Goal: Task Accomplishment & Management: Use online tool/utility

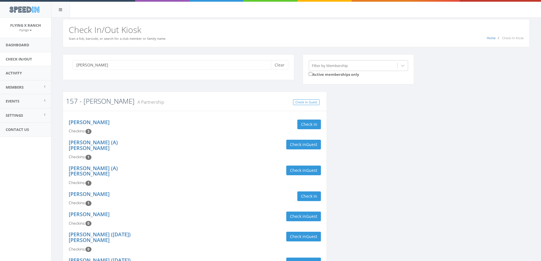
type input "kruse"
click at [93, 104] on link "157 - [PERSON_NAME]" at bounding box center [100, 100] width 69 height 9
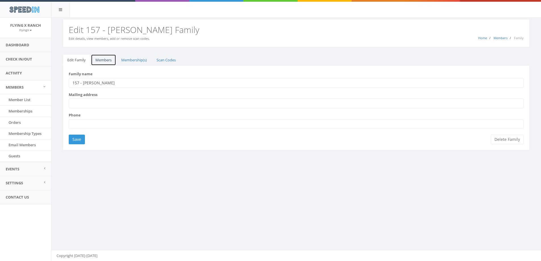
click at [102, 58] on link "Members" at bounding box center [103, 60] width 25 height 12
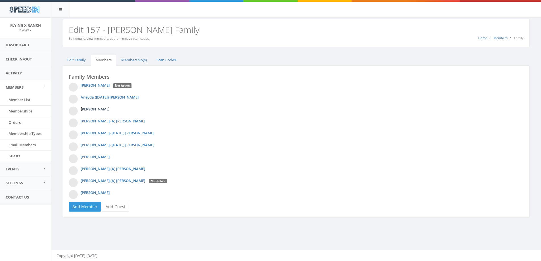
click at [95, 110] on link "Blanca Huerta" at bounding box center [95, 109] width 29 height 5
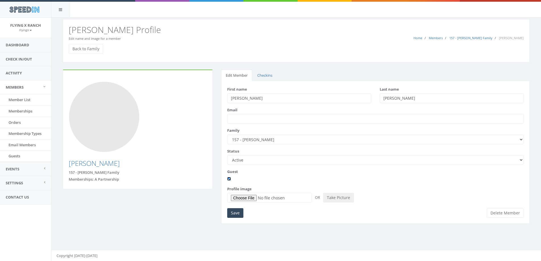
click at [228, 178] on input "Guest" at bounding box center [229, 179] width 4 height 4
checkbox input "false"
click at [236, 214] on input "Save" at bounding box center [235, 213] width 16 height 10
click at [93, 50] on link "Back to Family" at bounding box center [86, 49] width 34 height 10
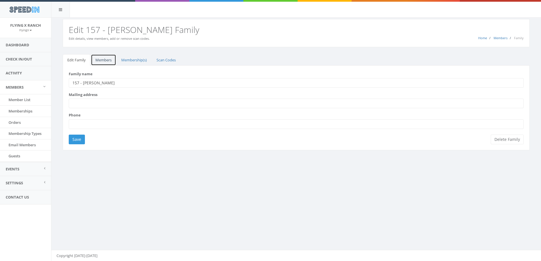
click at [101, 60] on link "Members" at bounding box center [103, 60] width 25 height 12
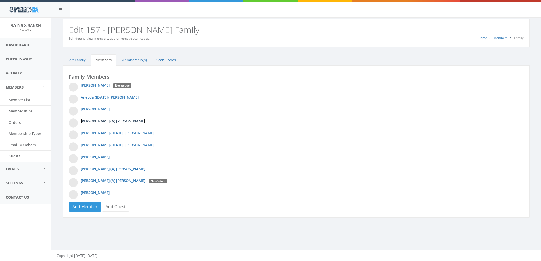
click at [95, 121] on link "[PERSON_NAME] (A) [PERSON_NAME]" at bounding box center [113, 120] width 64 height 5
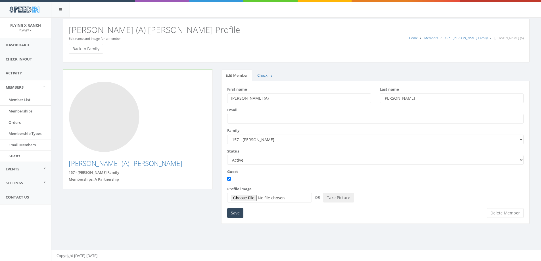
click at [250, 98] on input "[PERSON_NAME] (A)" at bounding box center [299, 98] width 144 height 10
type input "[PERSON_NAME]"
click at [229, 178] on input "Guest" at bounding box center [229, 179] width 4 height 4
checkbox input "false"
click at [240, 215] on input "Save" at bounding box center [235, 213] width 16 height 10
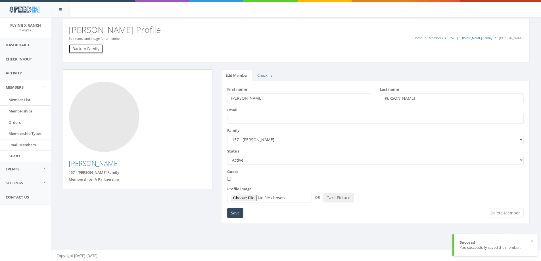
click at [83, 48] on link "Back to Family" at bounding box center [86, 49] width 34 height 10
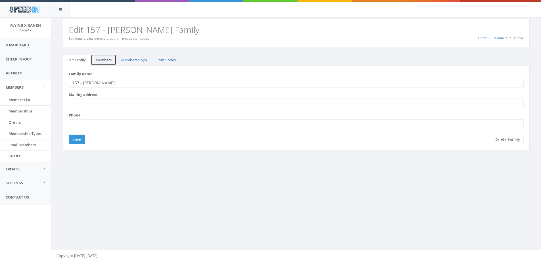
click at [103, 62] on link "Members" at bounding box center [103, 60] width 25 height 12
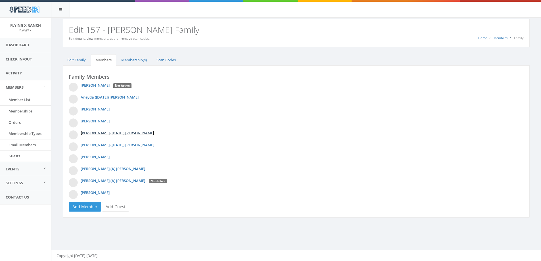
click at [120, 131] on link "[PERSON_NAME] ([DATE]) [PERSON_NAME]" at bounding box center [118, 132] width 74 height 5
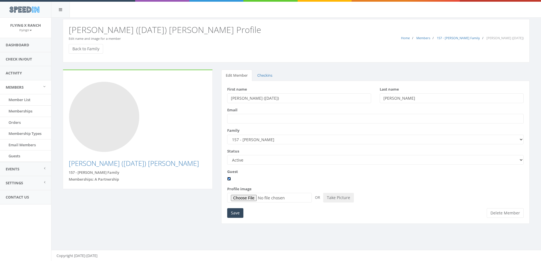
click at [229, 179] on input "Guest" at bounding box center [229, 179] width 4 height 4
checkbox input "false"
click at [231, 212] on input "Save" at bounding box center [235, 213] width 16 height 10
click at [90, 46] on link "Back to Family" at bounding box center [86, 49] width 34 height 10
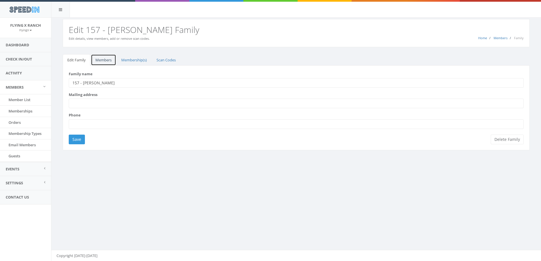
click at [107, 60] on link "Members" at bounding box center [103, 60] width 25 height 12
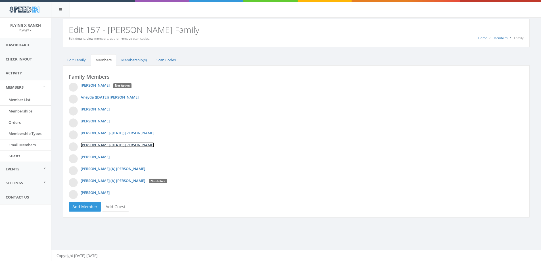
click at [104, 145] on link "[PERSON_NAME] ([DATE]) [PERSON_NAME]" at bounding box center [118, 144] width 74 height 5
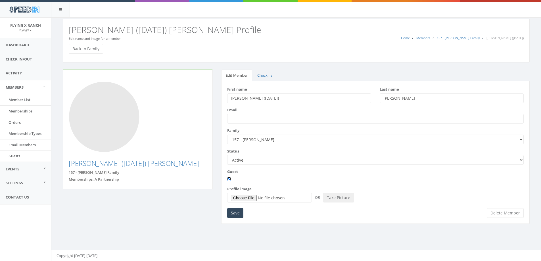
click at [228, 180] on input "Guest" at bounding box center [229, 179] width 4 height 4
checkbox input "false"
click at [232, 214] on input "Save" at bounding box center [235, 213] width 16 height 10
click at [93, 48] on link "Back to Family" at bounding box center [86, 49] width 34 height 10
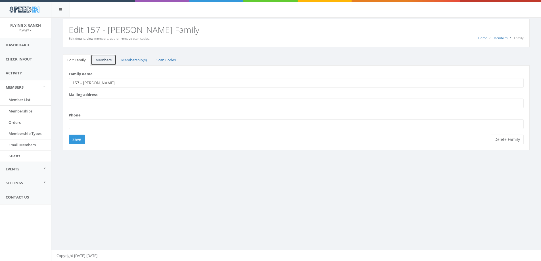
click at [104, 62] on link "Members" at bounding box center [103, 60] width 25 height 12
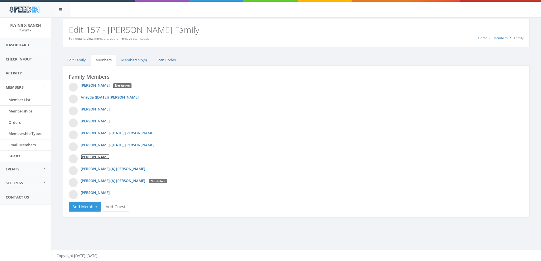
click at [99, 158] on link "[PERSON_NAME]" at bounding box center [95, 156] width 29 height 5
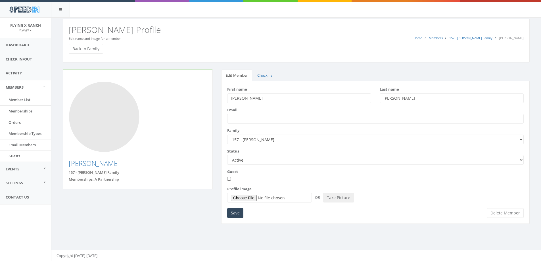
click at [231, 179] on div at bounding box center [375, 179] width 297 height 6
click at [230, 179] on input "Guest" at bounding box center [229, 179] width 4 height 4
checkbox input "true"
click at [235, 211] on input "Save" at bounding box center [235, 213] width 16 height 10
click at [83, 49] on link "Back to Family" at bounding box center [86, 49] width 34 height 10
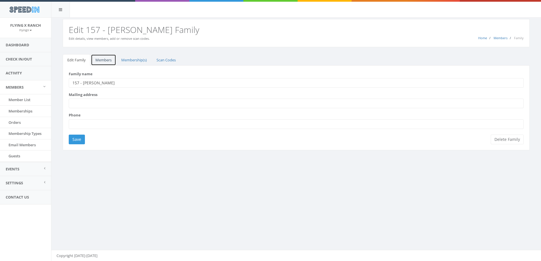
click at [101, 59] on link "Members" at bounding box center [103, 60] width 25 height 12
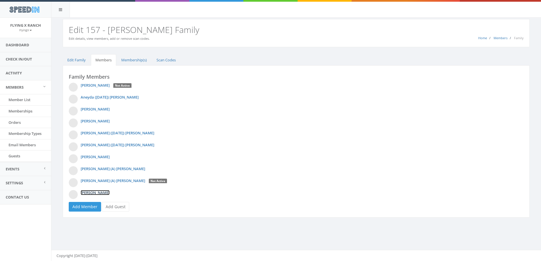
click at [90, 191] on link "Peter Kruse" at bounding box center [95, 192] width 29 height 5
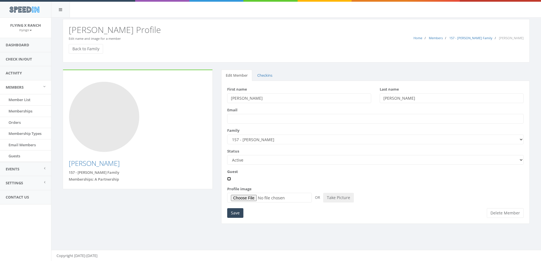
click at [228, 179] on input "Guest" at bounding box center [229, 179] width 4 height 4
checkbox input "true"
click at [235, 209] on input "Save" at bounding box center [235, 213] width 16 height 10
click at [30, 57] on link "Check In/Out" at bounding box center [25, 59] width 51 height 14
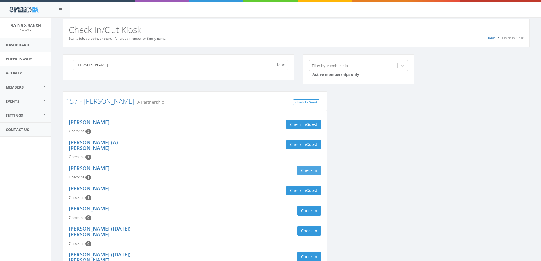
type input "kruse"
click at [315, 166] on button "Check in" at bounding box center [309, 171] width 24 height 10
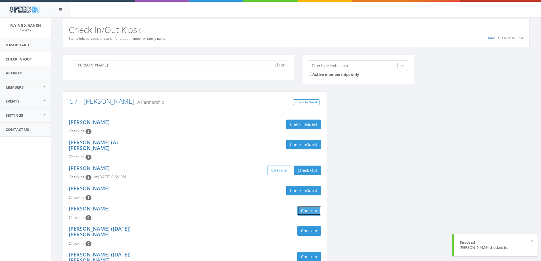
click at [306, 206] on button "Check in" at bounding box center [309, 211] width 24 height 10
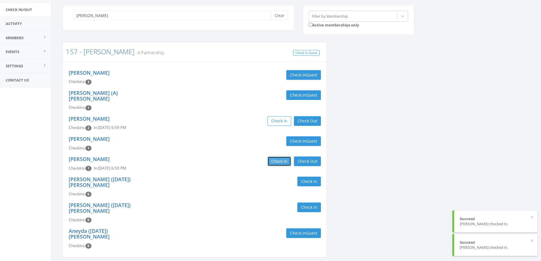
scroll to position [57, 0]
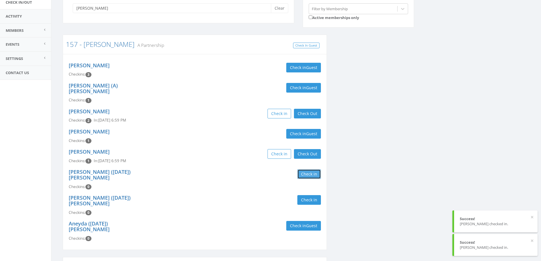
click at [307, 169] on button "Check in" at bounding box center [309, 174] width 24 height 10
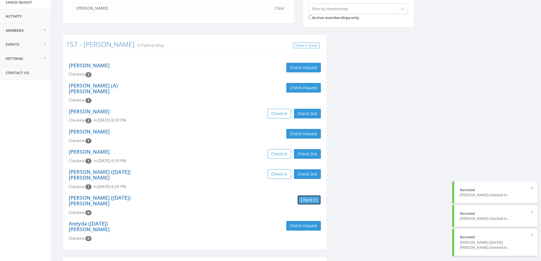
click at [313, 195] on button "Check in" at bounding box center [309, 200] width 24 height 10
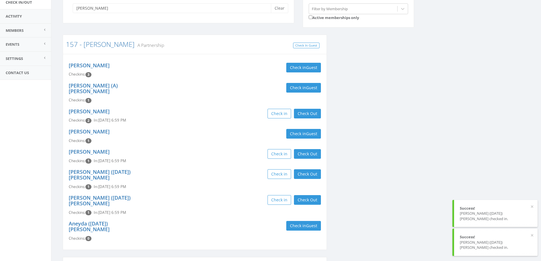
click at [174, 172] on div "Jaeden (8/25/2016) Kruse Huerta Checkins: 1 In: Aug 30, 6:59 PM Check in Check …" at bounding box center [194, 179] width 261 height 26
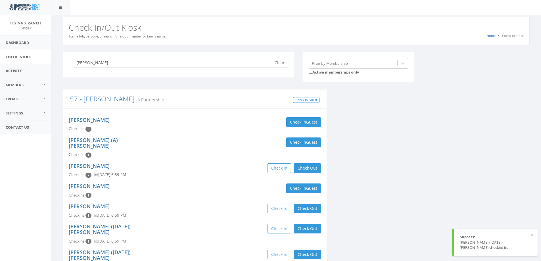
scroll to position [0, 0]
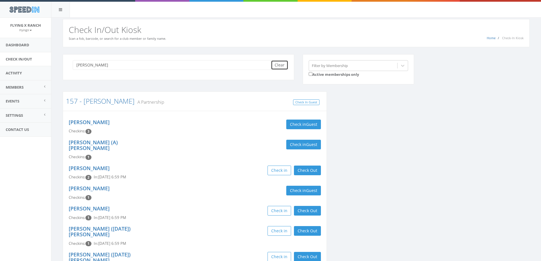
click at [285, 63] on button "Clear" at bounding box center [279, 65] width 17 height 10
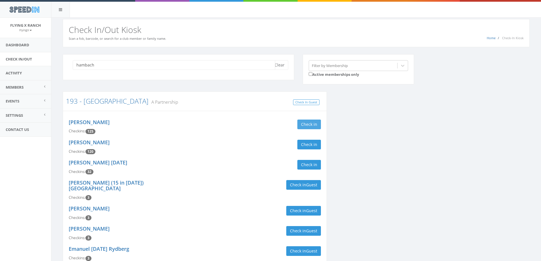
type input "hambach"
click at [301, 125] on button "Check in" at bounding box center [309, 125] width 24 height 10
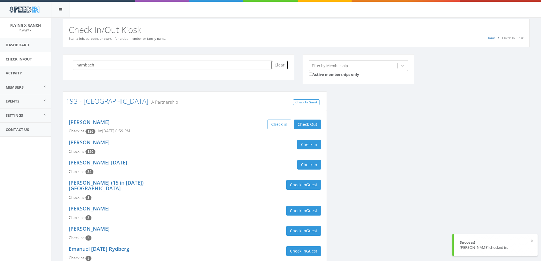
click at [279, 65] on button "Clear" at bounding box center [279, 65] width 17 height 10
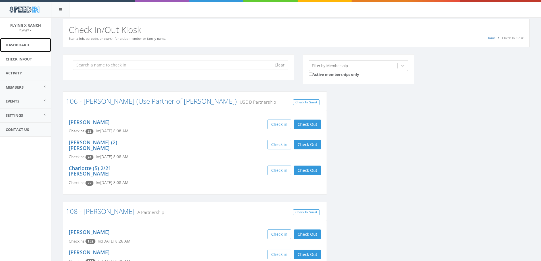
click at [20, 46] on link "Dashboard" at bounding box center [25, 45] width 51 height 14
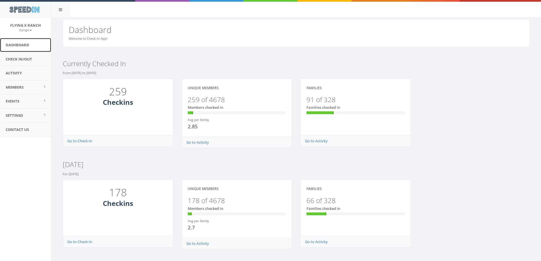
click at [26, 43] on link "Dashboard" at bounding box center [25, 45] width 51 height 14
click at [25, 59] on link "Check In/Out" at bounding box center [25, 59] width 51 height 14
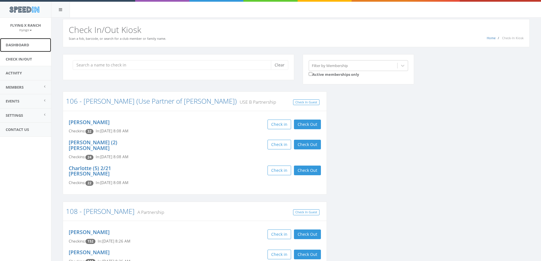
click at [22, 44] on link "Dashboard" at bounding box center [25, 45] width 51 height 14
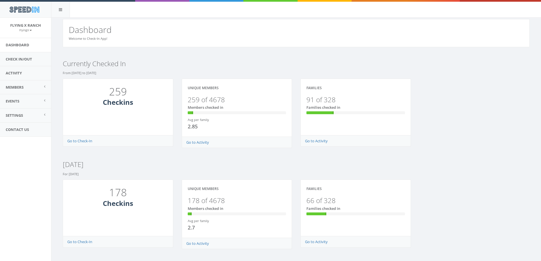
click at [141, 139] on div "Go to Check-In" at bounding box center [118, 141] width 111 height 11
click at [25, 62] on link "Check In/Out" at bounding box center [25, 59] width 51 height 14
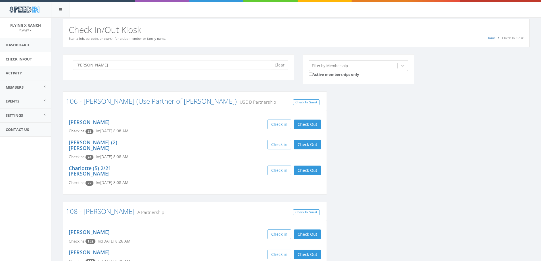
type input "[PERSON_NAME]"
click at [279, 66] on button "Clear" at bounding box center [279, 65] width 17 height 10
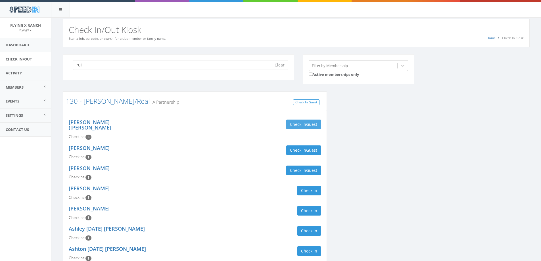
type input "rui"
click at [297, 123] on button "Check in Guest" at bounding box center [303, 125] width 35 height 10
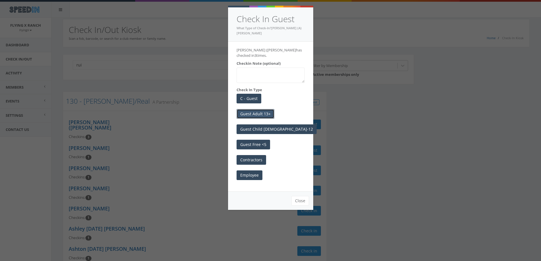
click at [259, 109] on button "Guest Adult 13+" at bounding box center [256, 114] width 38 height 10
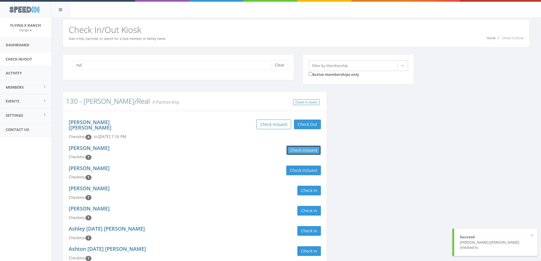
click at [303, 145] on button "Check in Guest" at bounding box center [303, 150] width 35 height 10
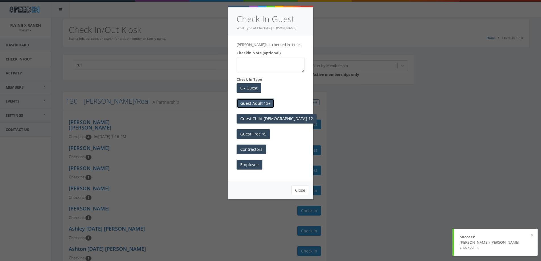
click at [262, 102] on button "Guest Adult 13+" at bounding box center [256, 104] width 38 height 10
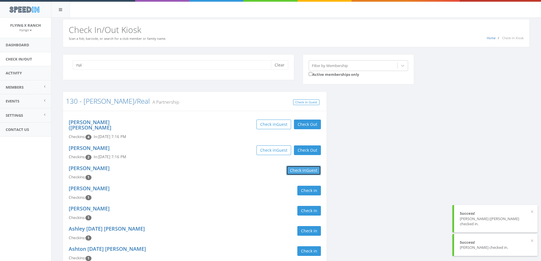
click at [306, 166] on button "Check in Guest" at bounding box center [303, 171] width 35 height 10
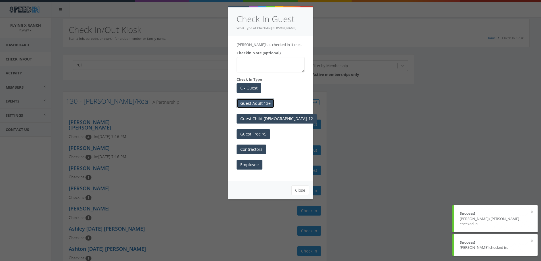
click at [259, 105] on button "Guest Adult 13+" at bounding box center [256, 104] width 38 height 10
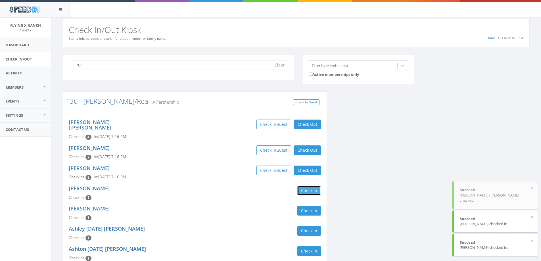
click at [313, 186] on button "Check in" at bounding box center [309, 191] width 24 height 10
click at [316, 206] on button "Check in" at bounding box center [309, 211] width 24 height 10
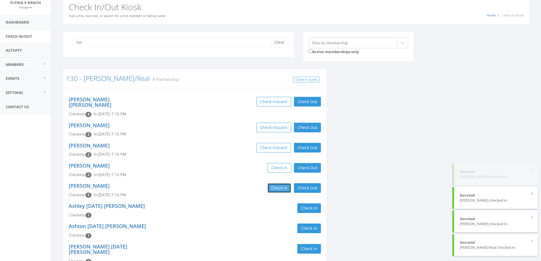
scroll to position [49, 0]
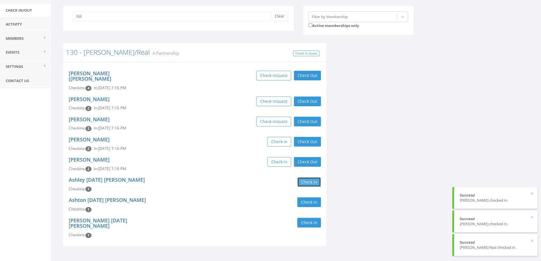
click at [314, 177] on button "Check in" at bounding box center [309, 182] width 24 height 10
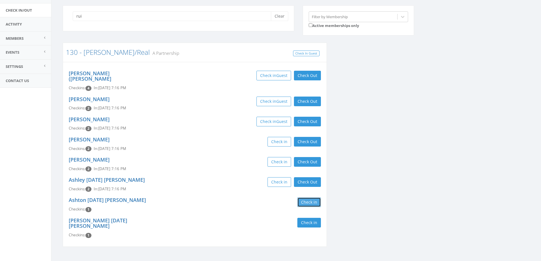
click at [309, 197] on button "Check in" at bounding box center [309, 202] width 24 height 10
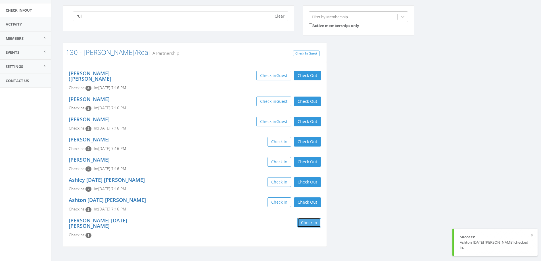
click at [306, 218] on button "Check in" at bounding box center [309, 223] width 24 height 10
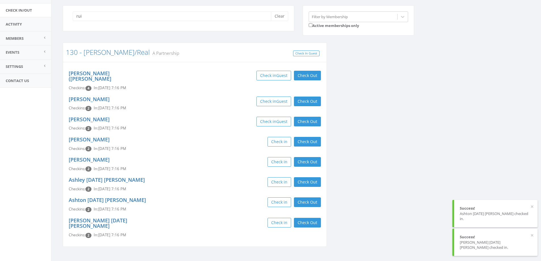
click at [226, 197] on div "Check in Check Out Check Out" at bounding box center [260, 202] width 122 height 10
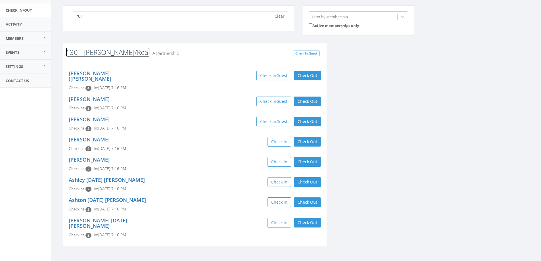
click at [97, 55] on link "130 - [PERSON_NAME]/Real" at bounding box center [108, 51] width 84 height 9
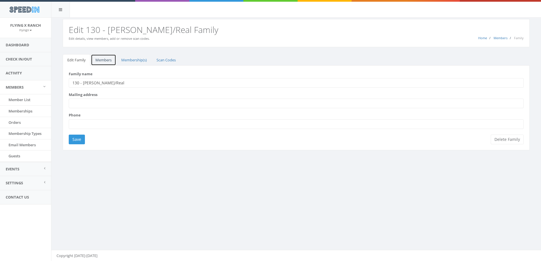
click at [103, 61] on link "Members" at bounding box center [103, 60] width 25 height 12
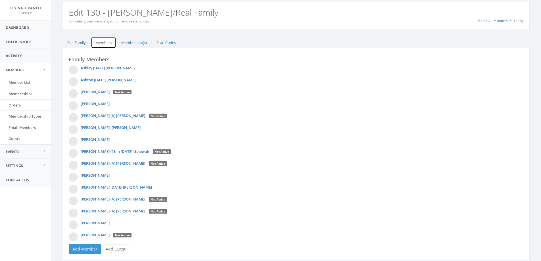
scroll to position [35, 0]
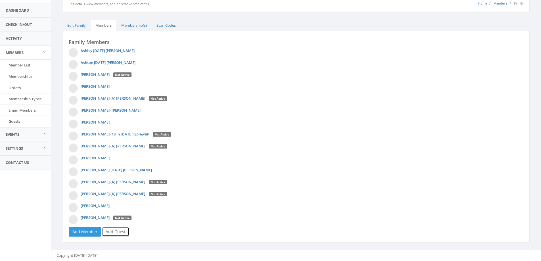
click at [115, 232] on link "Add Guest" at bounding box center [115, 232] width 27 height 10
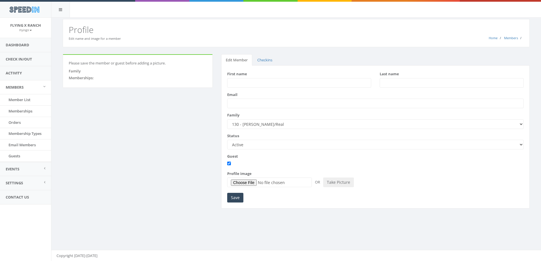
click at [239, 81] on input "First name" at bounding box center [299, 83] width 144 height 10
type input "Rosaura"
type input "Ruiz"
click at [239, 201] on input "Save" at bounding box center [235, 198] width 16 height 10
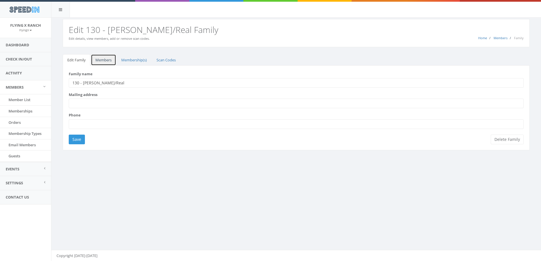
click at [96, 63] on link "Members" at bounding box center [103, 60] width 25 height 12
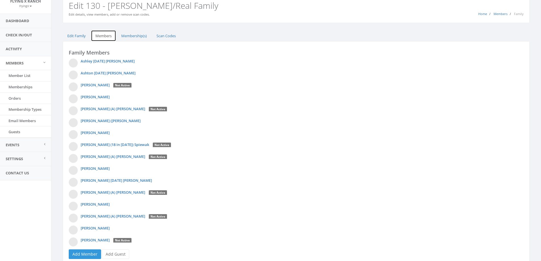
scroll to position [47, 0]
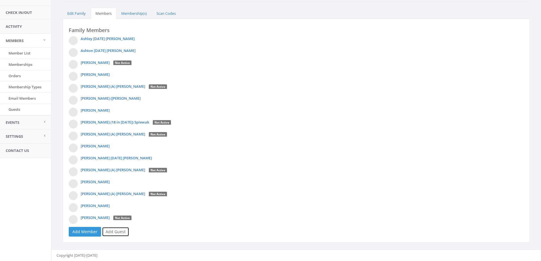
click at [122, 230] on link "Add Guest" at bounding box center [115, 232] width 27 height 10
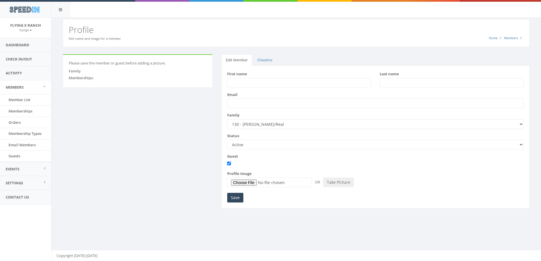
click at [246, 84] on input "First name" at bounding box center [299, 83] width 144 height 10
type input "[PERSON_NAME]"
click at [234, 196] on input "Save" at bounding box center [235, 198] width 16 height 10
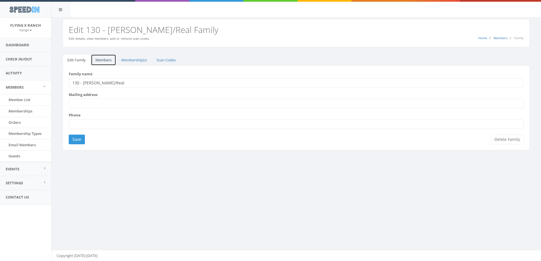
click at [107, 58] on link "Members" at bounding box center [103, 60] width 25 height 12
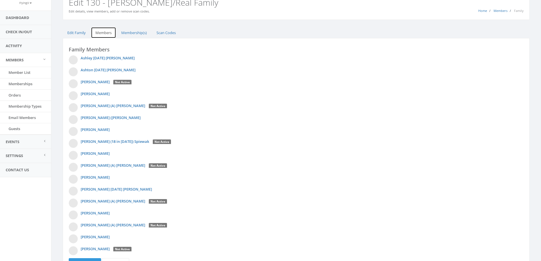
scroll to position [59, 0]
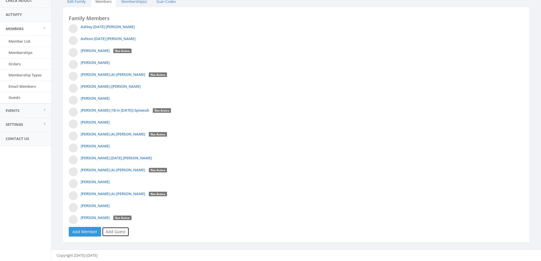
click at [117, 229] on link "Add Guest" at bounding box center [115, 232] width 27 height 10
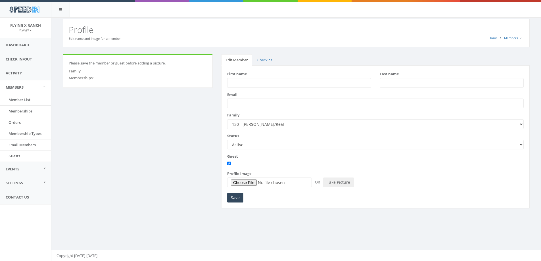
click at [250, 80] on input "First name" at bounding box center [299, 83] width 144 height 10
type input "[PERSON_NAME]"
type input "Ovalle"
click at [238, 200] on input "Save" at bounding box center [235, 198] width 16 height 10
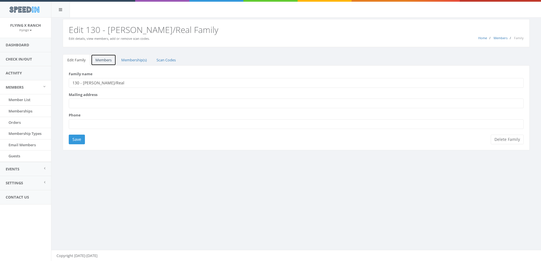
click at [110, 62] on link "Members" at bounding box center [103, 60] width 25 height 12
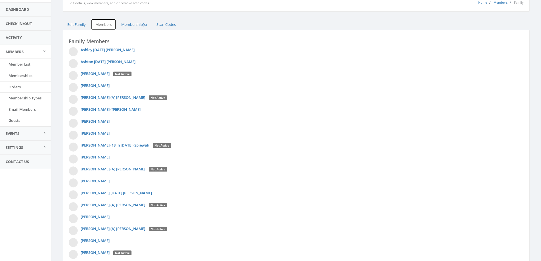
scroll to position [70, 0]
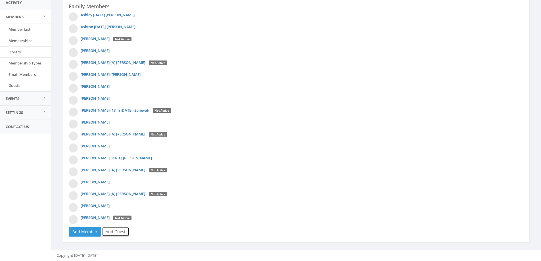
click at [114, 234] on link "Add Guest" at bounding box center [115, 232] width 27 height 10
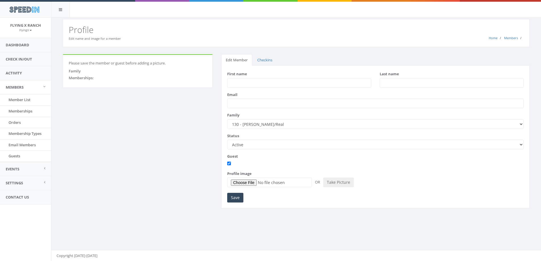
click at [241, 84] on input "First name" at bounding box center [299, 83] width 144 height 10
type input "Jade"
type input "Real"
click at [236, 200] on input "Save" at bounding box center [235, 198] width 16 height 10
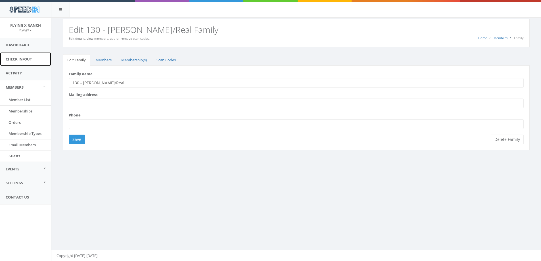
click at [14, 58] on link "Check In/Out" at bounding box center [25, 59] width 51 height 14
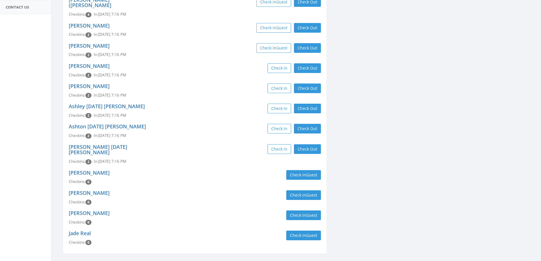
scroll to position [130, 0]
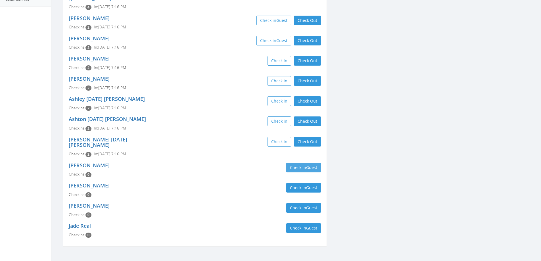
type input "rui"
click at [301, 163] on button "Check in Guest" at bounding box center [303, 168] width 35 height 10
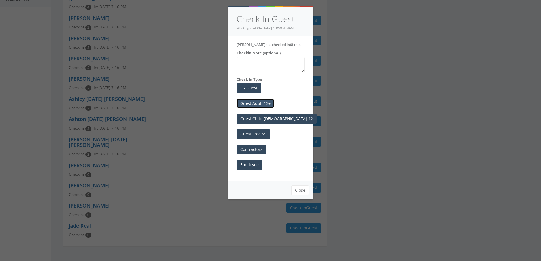
click at [264, 103] on button "Guest Adult 13+" at bounding box center [256, 104] width 38 height 10
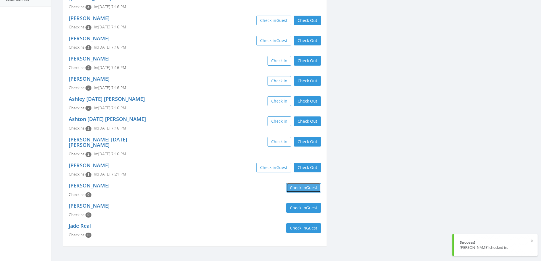
click at [292, 183] on button "Check in Guest" at bounding box center [303, 188] width 35 height 10
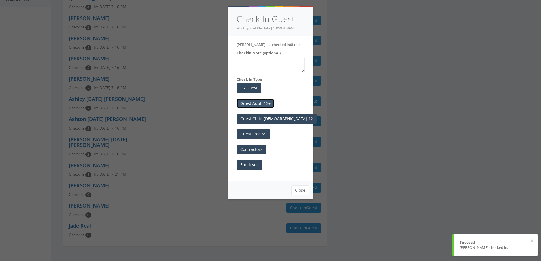
click at [259, 105] on button "Guest Adult 13+" at bounding box center [256, 104] width 38 height 10
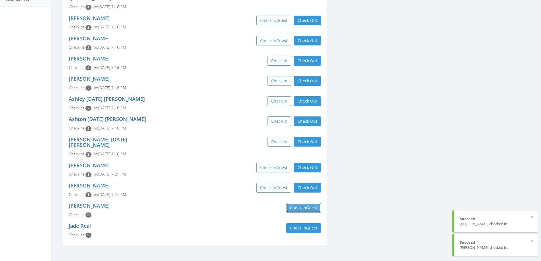
click at [298, 203] on button "Check in Guest" at bounding box center [303, 208] width 35 height 10
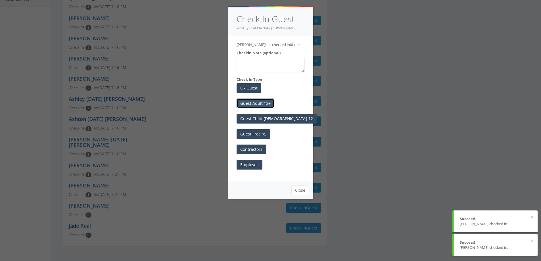
click at [259, 105] on button "Guest Adult 13+" at bounding box center [256, 104] width 38 height 10
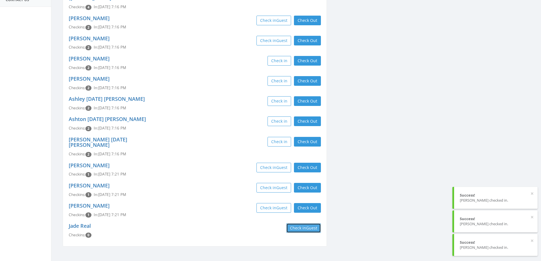
click at [298, 223] on button "Check in Guest" at bounding box center [303, 228] width 35 height 10
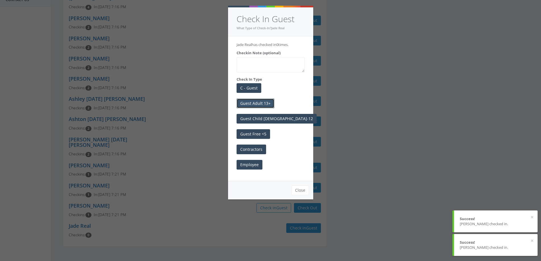
click at [249, 104] on button "Guest Adult 13+" at bounding box center [256, 104] width 38 height 10
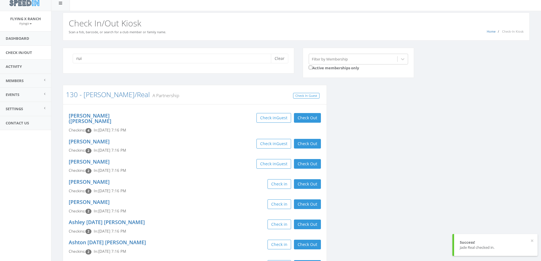
scroll to position [0, 0]
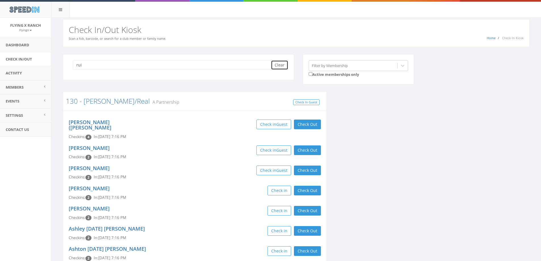
click at [280, 65] on button "Clear" at bounding box center [279, 65] width 17 height 10
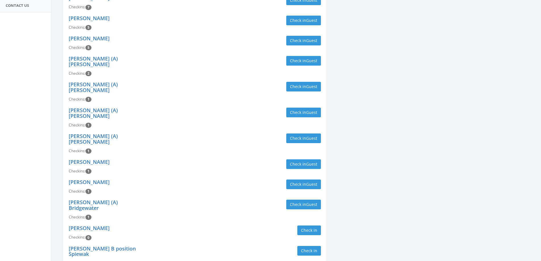
scroll to position [130, 0]
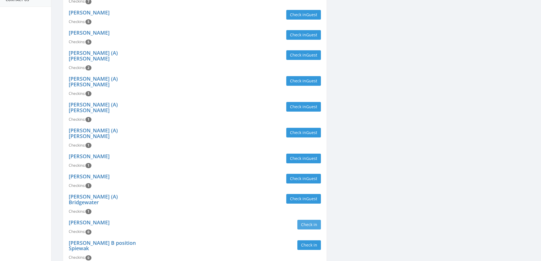
type input "spiew"
click at [303, 220] on button "Check in" at bounding box center [309, 225] width 24 height 10
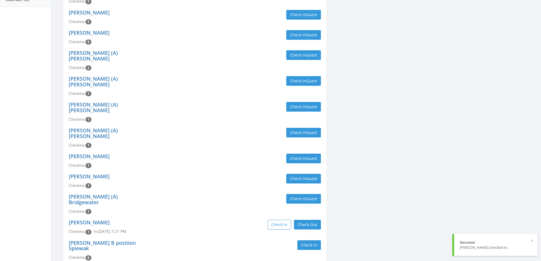
click at [204, 126] on div "Richard (A) Crissman Checkins: 1 Check in Guest" at bounding box center [194, 138] width 261 height 26
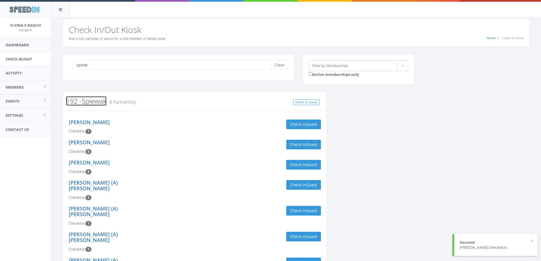
click at [96, 102] on link "192 -Spiewak" at bounding box center [86, 100] width 41 height 9
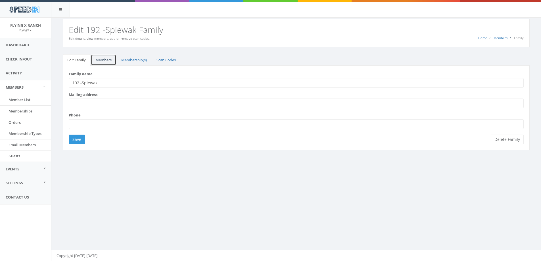
click at [105, 60] on link "Members" at bounding box center [103, 60] width 25 height 12
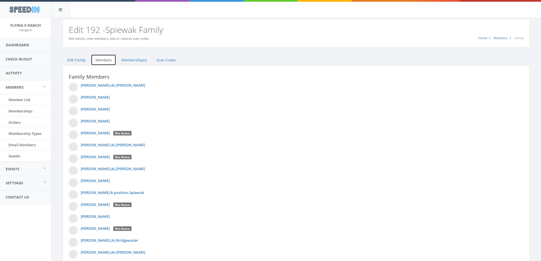
scroll to position [59, 0]
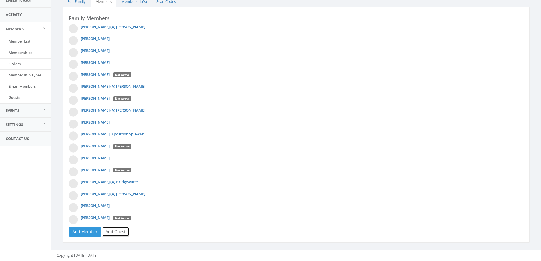
click at [114, 229] on link "Add Guest" at bounding box center [115, 232] width 27 height 10
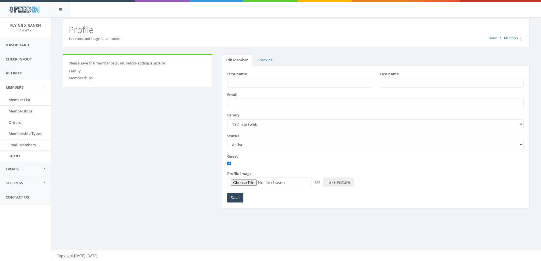
click at [245, 82] on input "First name" at bounding box center [299, 83] width 144 height 10
type input "Nidia"
type input "Angulo"
click at [238, 195] on input "Save" at bounding box center [235, 198] width 16 height 10
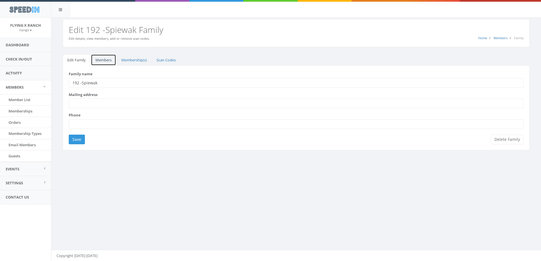
click at [100, 62] on link "Members" at bounding box center [103, 60] width 25 height 12
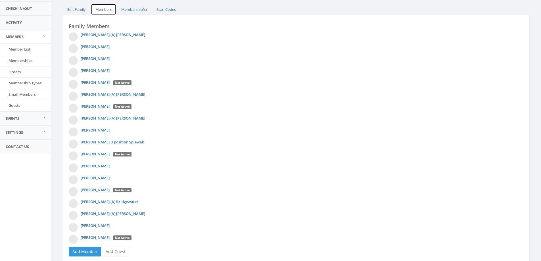
scroll to position [70, 0]
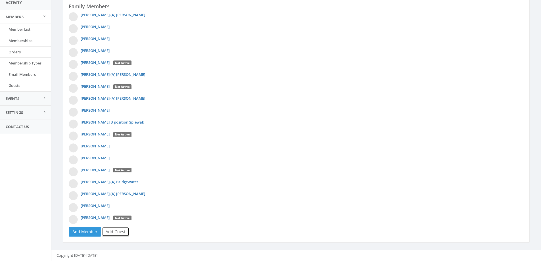
click at [116, 232] on link "Add Guest" at bounding box center [115, 232] width 27 height 10
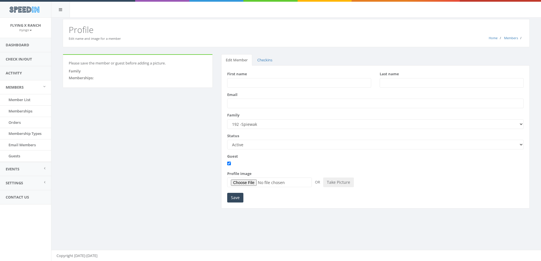
click at [241, 84] on input "First name" at bounding box center [299, 83] width 144 height 10
type input "Pavel"
type input "Maldonado"
click at [248, 86] on input "Pavel" at bounding box center [299, 83] width 144 height 10
type input "Pavel 9 in 2025"
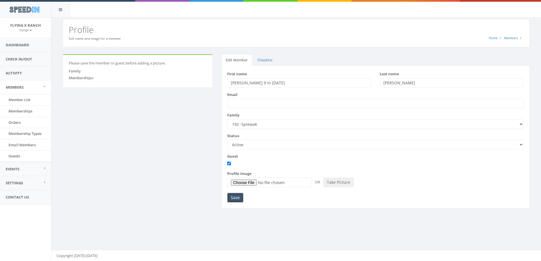
click at [232, 194] on input "Save" at bounding box center [235, 198] width 16 height 10
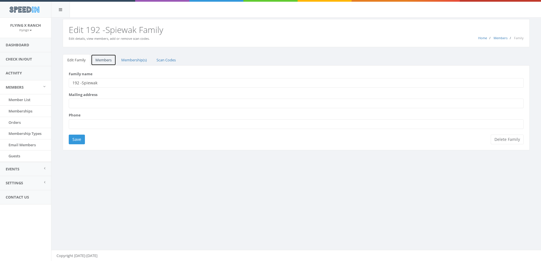
click at [99, 61] on link "Members" at bounding box center [103, 60] width 25 height 12
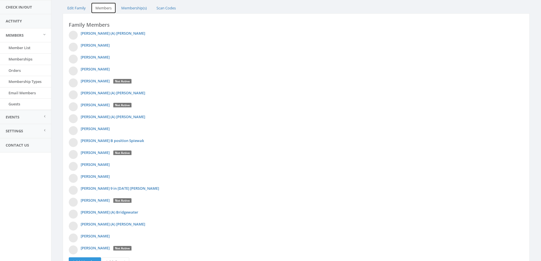
scroll to position [82, 0]
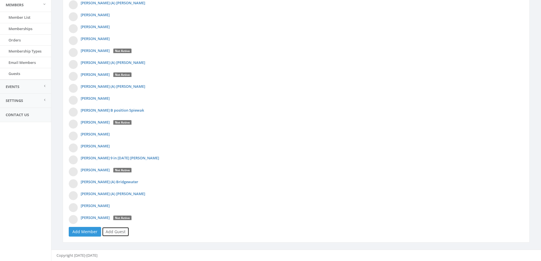
click at [118, 233] on link "Add Guest" at bounding box center [115, 232] width 27 height 10
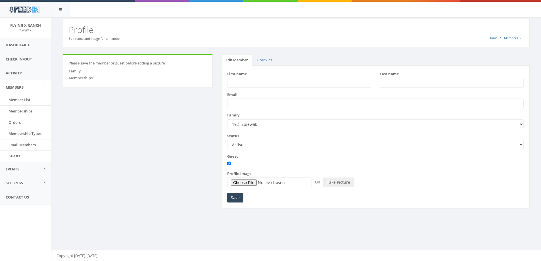
click at [241, 85] on input "First name" at bounding box center [299, 83] width 144 height 10
type input "Hibram"
type input "Maldonado"
click at [276, 85] on input "Hibram" at bounding box center [299, 83] width 144 height 10
type input "Hibram 6 in 2025"
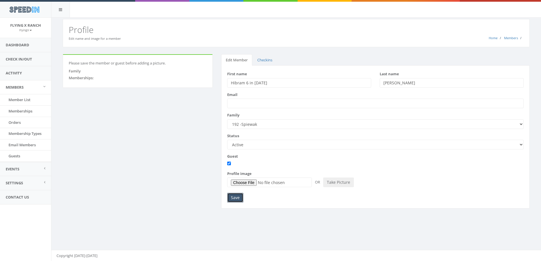
click at [234, 200] on input "Save" at bounding box center [235, 198] width 16 height 10
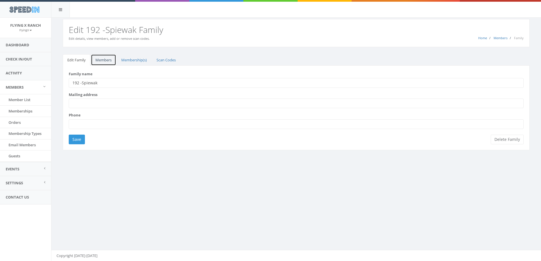
click at [110, 59] on link "Members" at bounding box center [103, 60] width 25 height 12
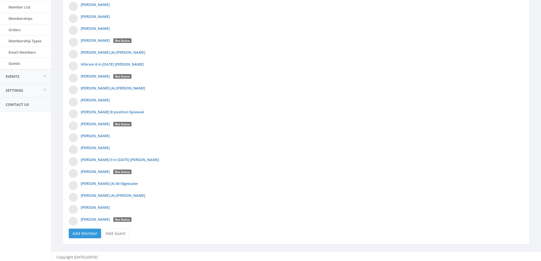
scroll to position [94, 0]
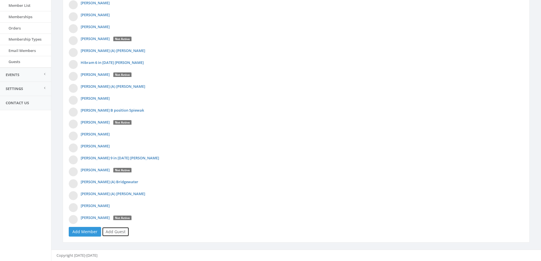
click at [123, 234] on link "Add Guest" at bounding box center [115, 232] width 27 height 10
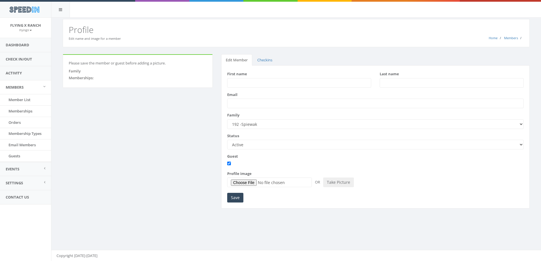
click at [238, 86] on input "First name" at bounding box center [299, 83] width 144 height 10
type input "Juan"
type input "Maldonado"
click at [231, 196] on input "Save" at bounding box center [235, 198] width 16 height 10
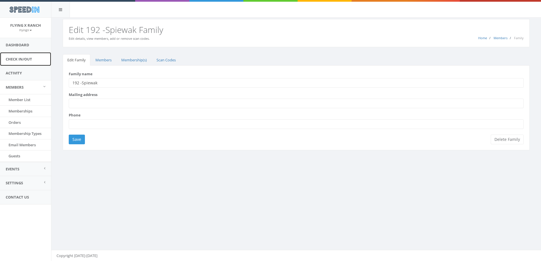
click at [33, 61] on link "Check In/Out" at bounding box center [25, 59] width 51 height 14
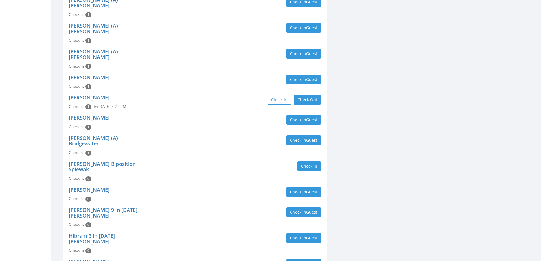
scroll to position [211, 0]
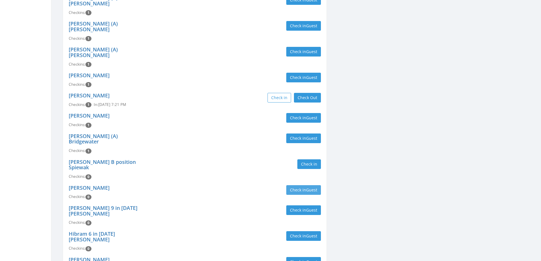
type input "spiew"
click at [303, 185] on button "Check in Guest" at bounding box center [303, 190] width 35 height 10
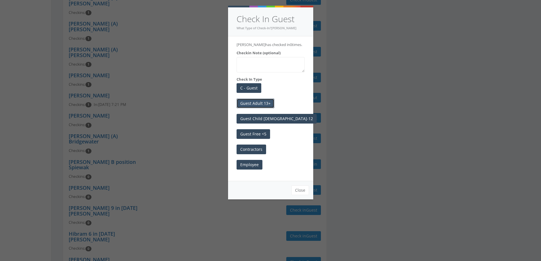
click at [261, 103] on button "Guest Adult 13+" at bounding box center [256, 104] width 38 height 10
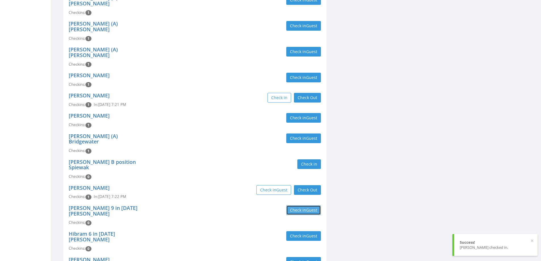
click at [293, 205] on button "Check in Guest" at bounding box center [303, 210] width 35 height 10
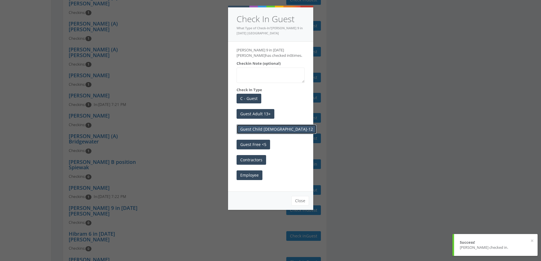
click at [266, 129] on button "Guest Child 6-12" at bounding box center [277, 129] width 80 height 10
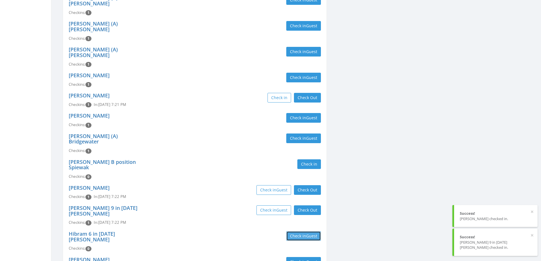
click at [290, 231] on button "Check in Guest" at bounding box center [303, 236] width 35 height 10
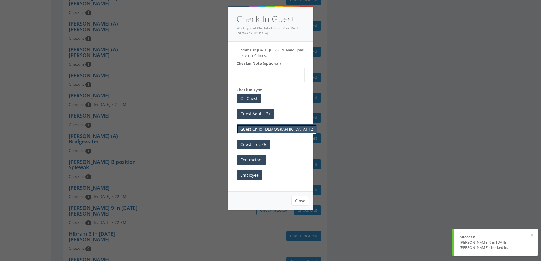
click at [264, 127] on button "Guest Child [DEMOGRAPHIC_DATA]-12" at bounding box center [277, 129] width 80 height 10
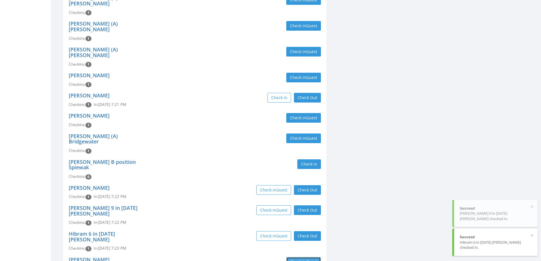
click at [301, 257] on button "Check in Guest" at bounding box center [303, 262] width 35 height 10
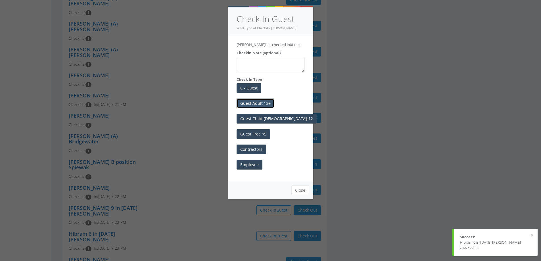
click at [269, 108] on button "Guest Adult 13+" at bounding box center [256, 104] width 38 height 10
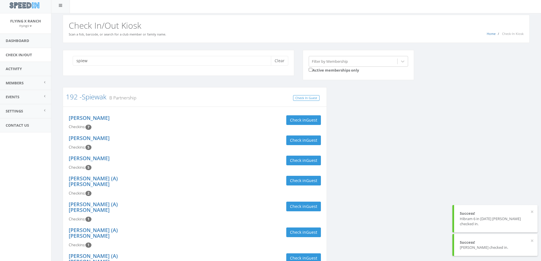
scroll to position [0, 0]
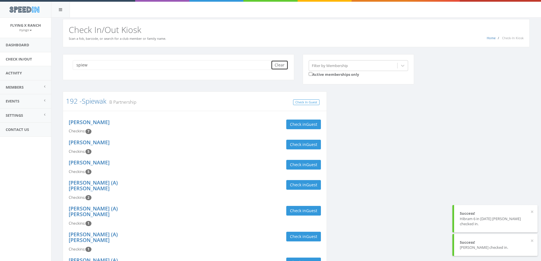
click at [276, 65] on button "Clear" at bounding box center [279, 65] width 17 height 10
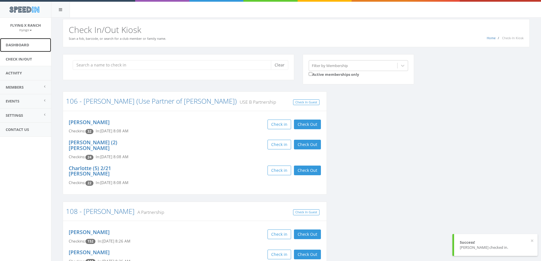
click at [30, 44] on link "Dashboard" at bounding box center [25, 45] width 51 height 14
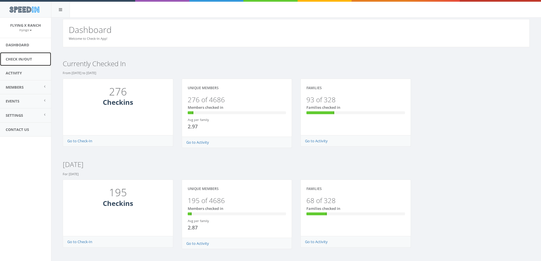
click at [19, 59] on link "Check In/Out" at bounding box center [25, 59] width 51 height 14
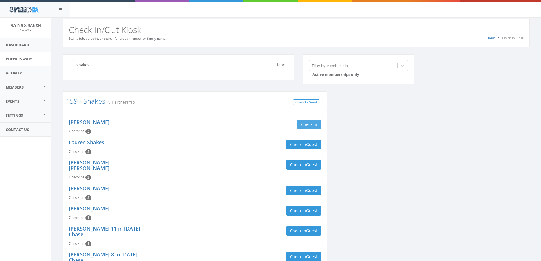
type input "shakes"
click at [313, 125] on button "Check in" at bounding box center [309, 125] width 24 height 10
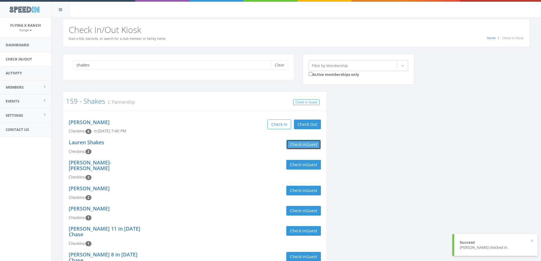
click at [292, 143] on button "Check in Guest" at bounding box center [303, 145] width 35 height 10
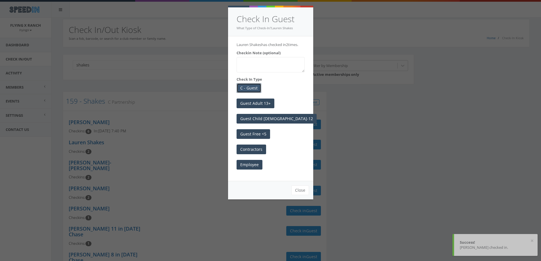
click at [248, 88] on button "C - Guest" at bounding box center [249, 88] width 25 height 10
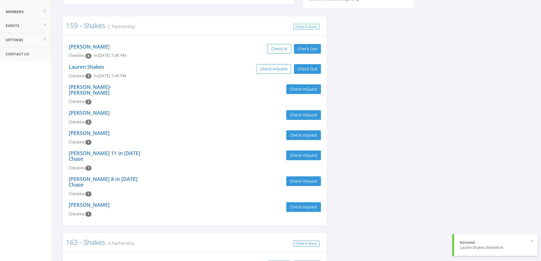
scroll to position [114, 0]
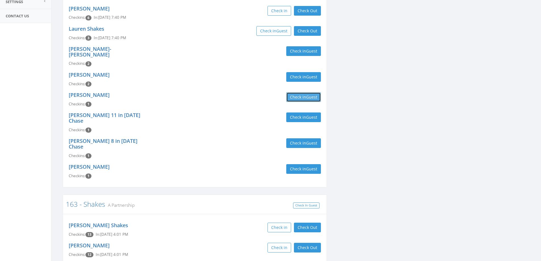
click at [299, 92] on button "Check in Guest" at bounding box center [303, 97] width 35 height 10
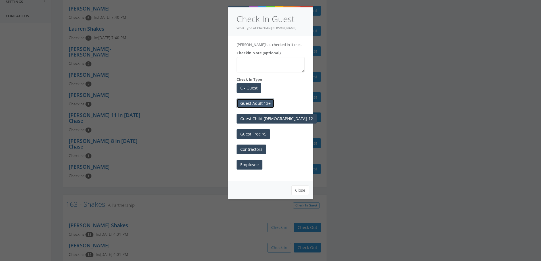
click at [264, 103] on button "Guest Adult 13+" at bounding box center [256, 104] width 38 height 10
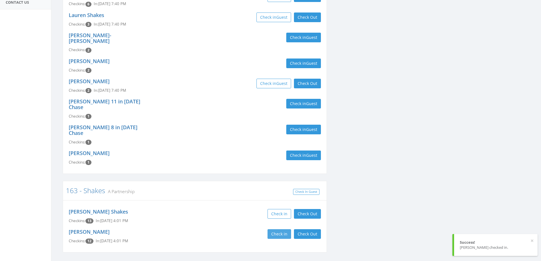
scroll to position [128, 0]
click at [315, 229] on button "Check Out" at bounding box center [307, 234] width 27 height 10
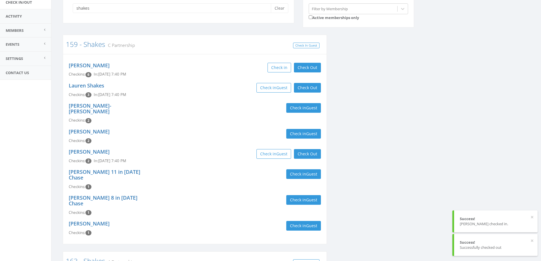
scroll to position [0, 0]
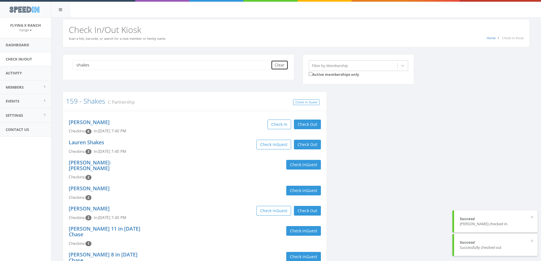
click at [284, 66] on button "Clear" at bounding box center [279, 65] width 17 height 10
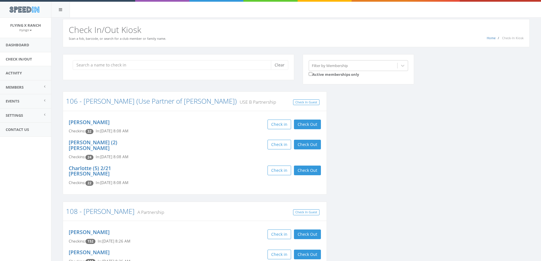
click at [234, 37] on div "Home Check-In Kiosk Check In/Out Kiosk Scan a fob, barcode, or search for a clu…" at bounding box center [296, 33] width 467 height 28
click at [84, 62] on input "search" at bounding box center [174, 65] width 203 height 10
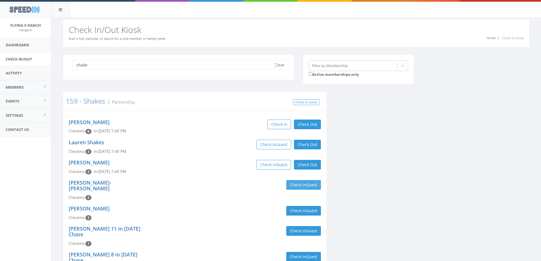
type input "shake"
click at [291, 185] on button "Check in Guest" at bounding box center [303, 185] width 35 height 10
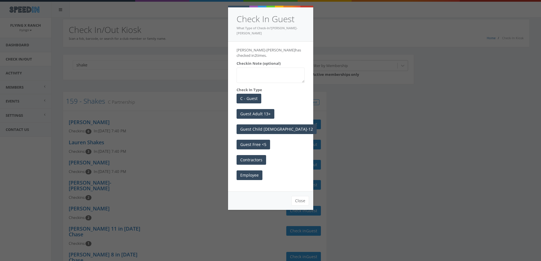
click at [103, 224] on div "Check In Guest What Type of Check-In?[PERSON_NAME]-[PERSON_NAME] Shakes-Yardley…" at bounding box center [270, 130] width 541 height 261
click at [303, 197] on button "Close" at bounding box center [300, 201] width 18 height 10
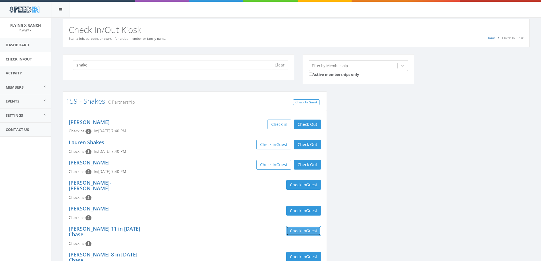
click at [303, 226] on button "Check in Guest" at bounding box center [303, 231] width 35 height 10
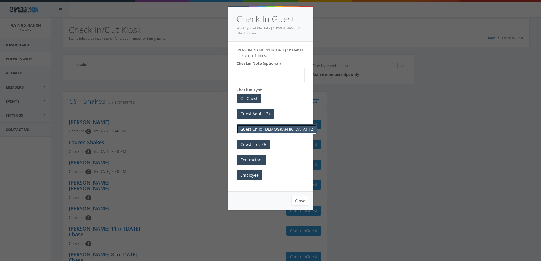
click at [253, 130] on button "Guest Child [DEMOGRAPHIC_DATA]-12" at bounding box center [277, 129] width 80 height 10
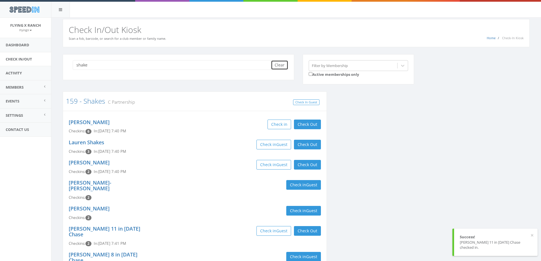
click at [277, 66] on button "Clear" at bounding box center [279, 65] width 17 height 10
